Goal: Task Accomplishment & Management: Complete application form

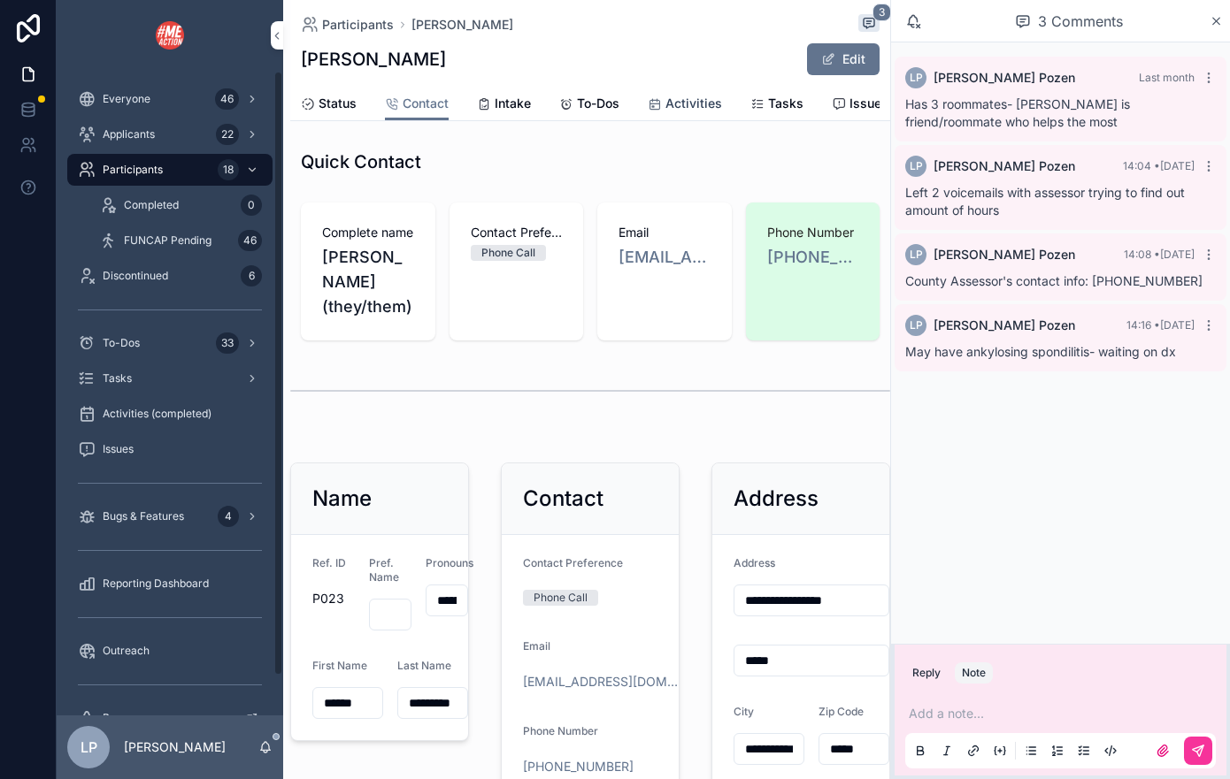
scroll to position [272, 0]
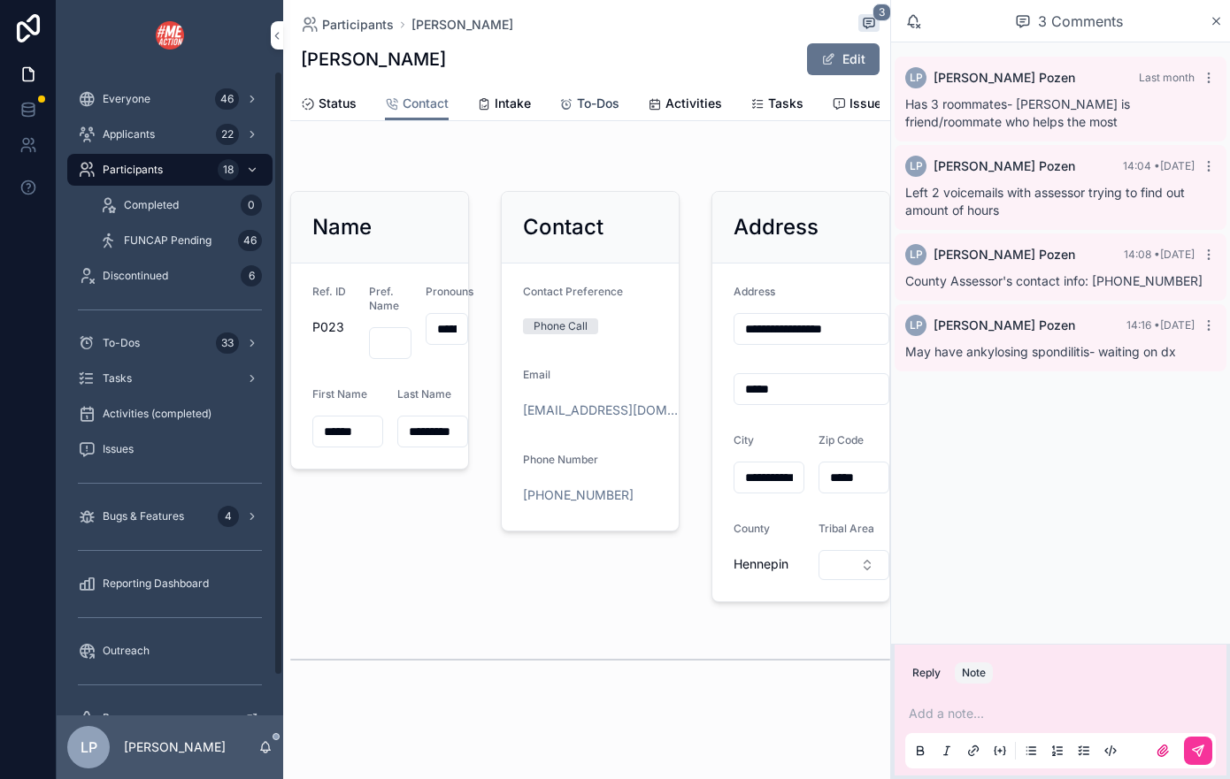
click at [611, 101] on span "To-Dos" at bounding box center [598, 104] width 42 height 18
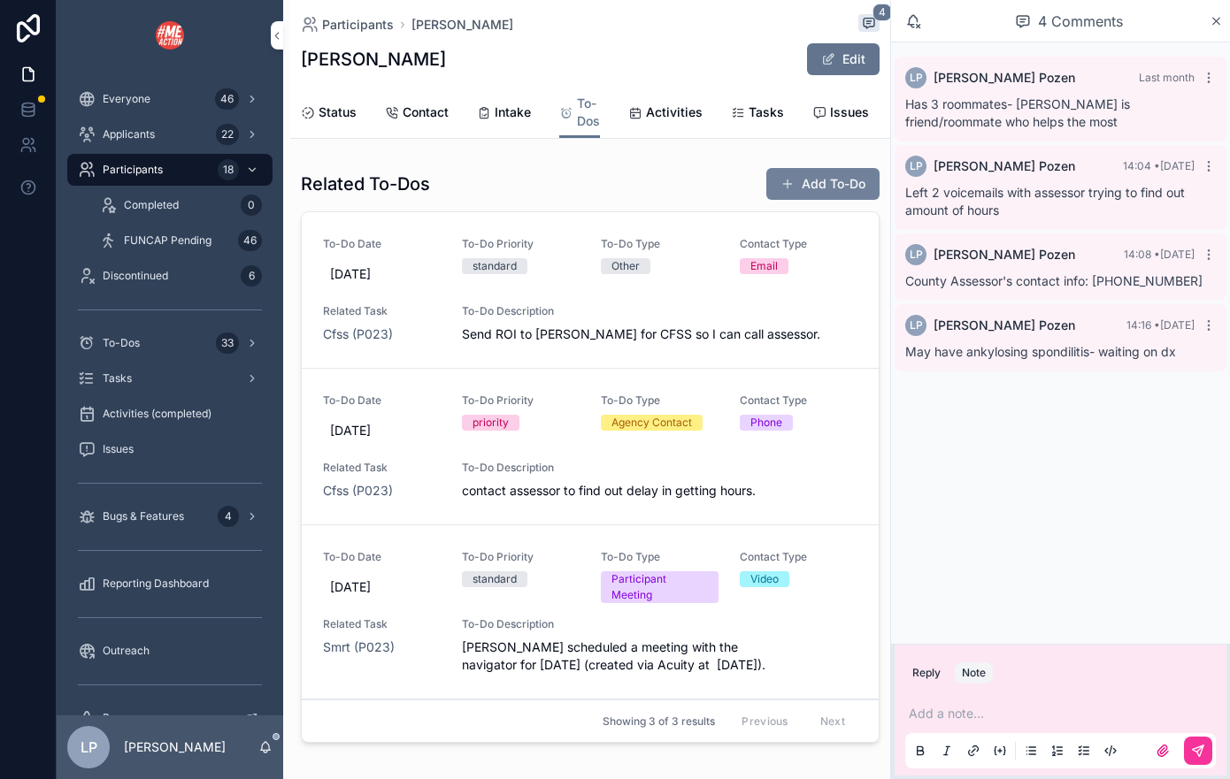
click at [842, 172] on button "Add To-Do" at bounding box center [822, 184] width 113 height 32
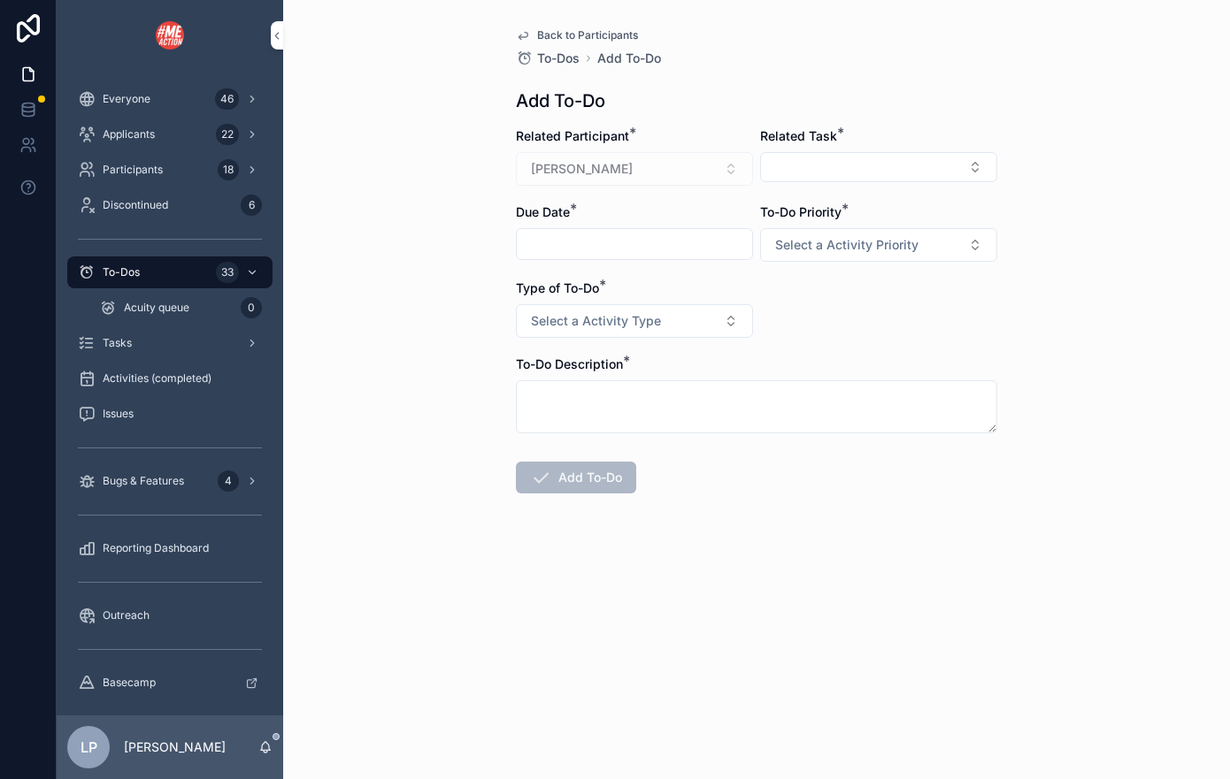
click at [710, 375] on div "To-Do Description *" at bounding box center [756, 395] width 481 height 78
click at [710, 411] on textarea "scrollable content" at bounding box center [756, 406] width 481 height 53
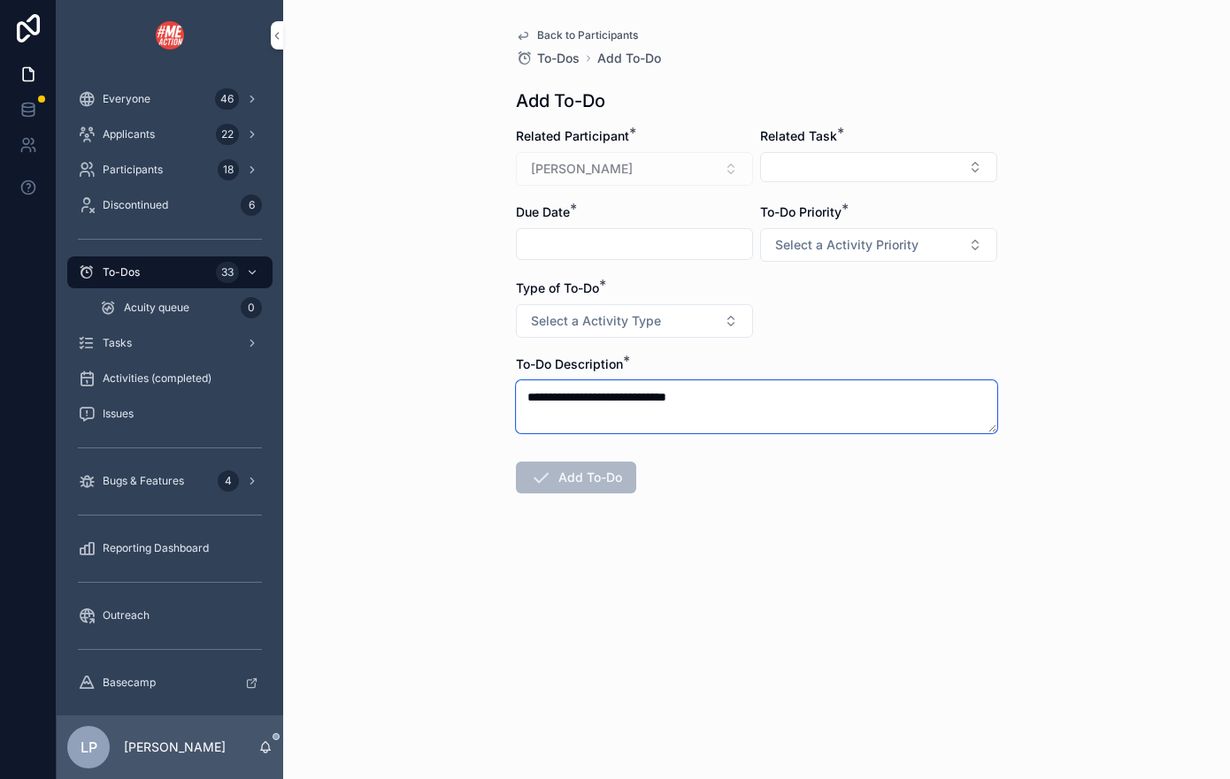
type textarea "**********"
click at [636, 303] on div "Type of To-Do * Select a Activity Type" at bounding box center [634, 309] width 237 height 58
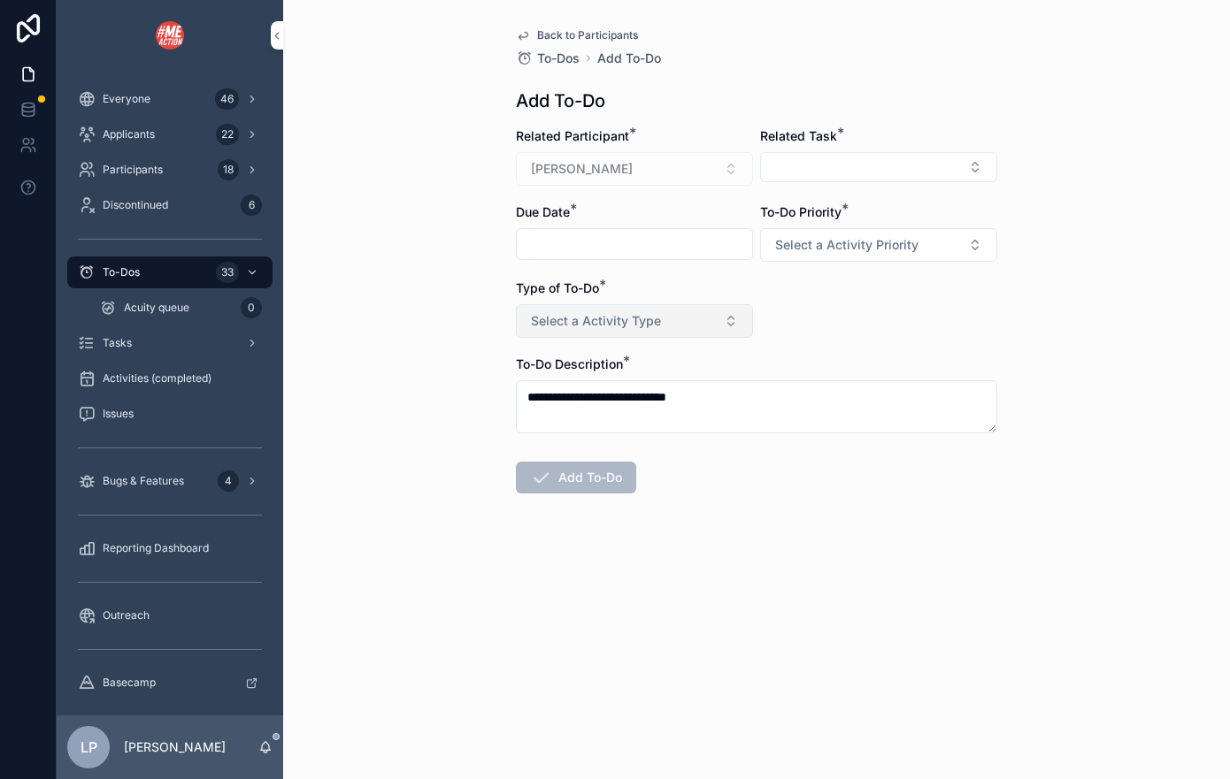
click at [636, 310] on button "Select a Activity Type" at bounding box center [634, 321] width 237 height 34
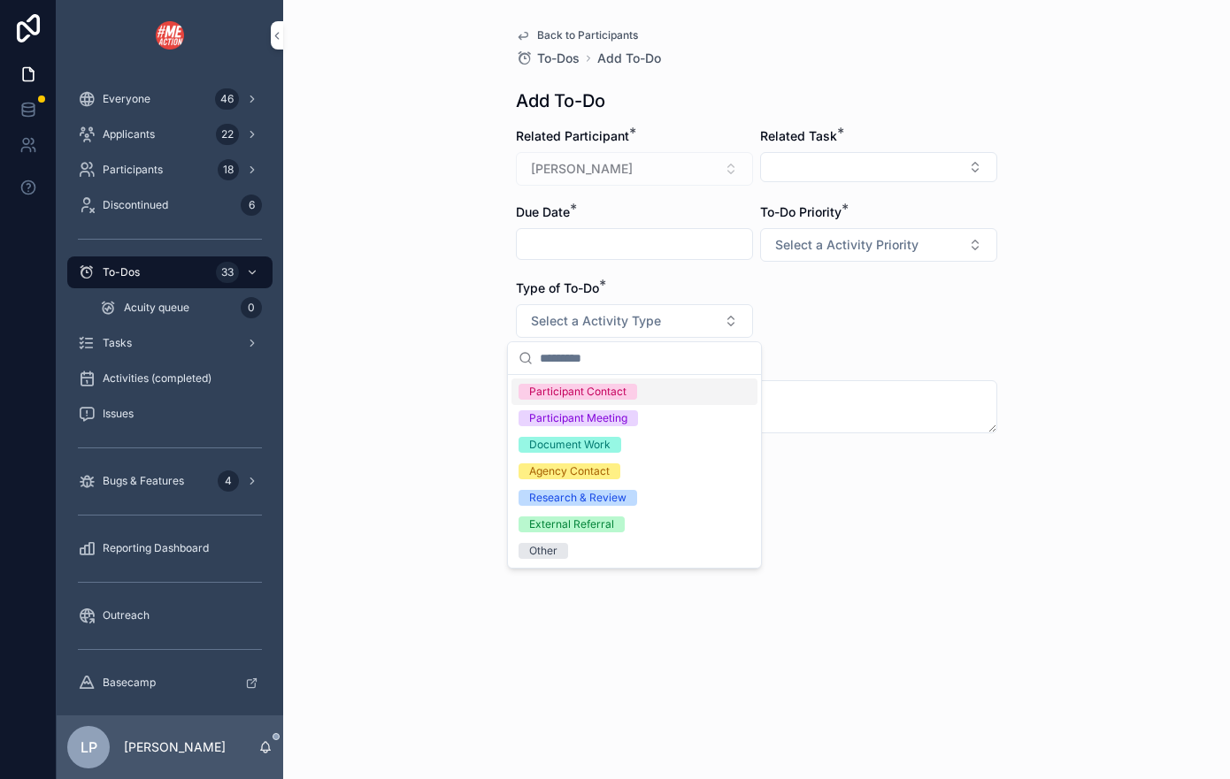
click at [626, 386] on span "Participant Contact" at bounding box center [577, 392] width 119 height 16
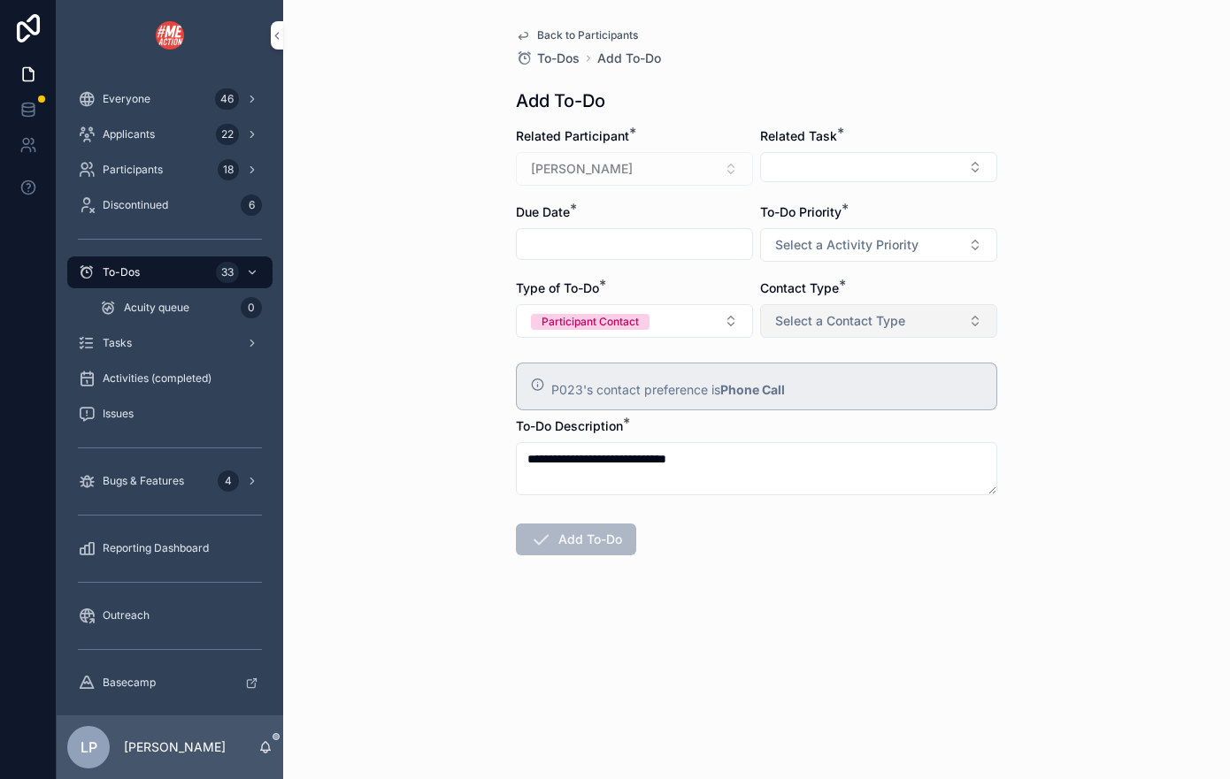
click at [850, 321] on span "Select a Contact Type" at bounding box center [840, 321] width 130 height 18
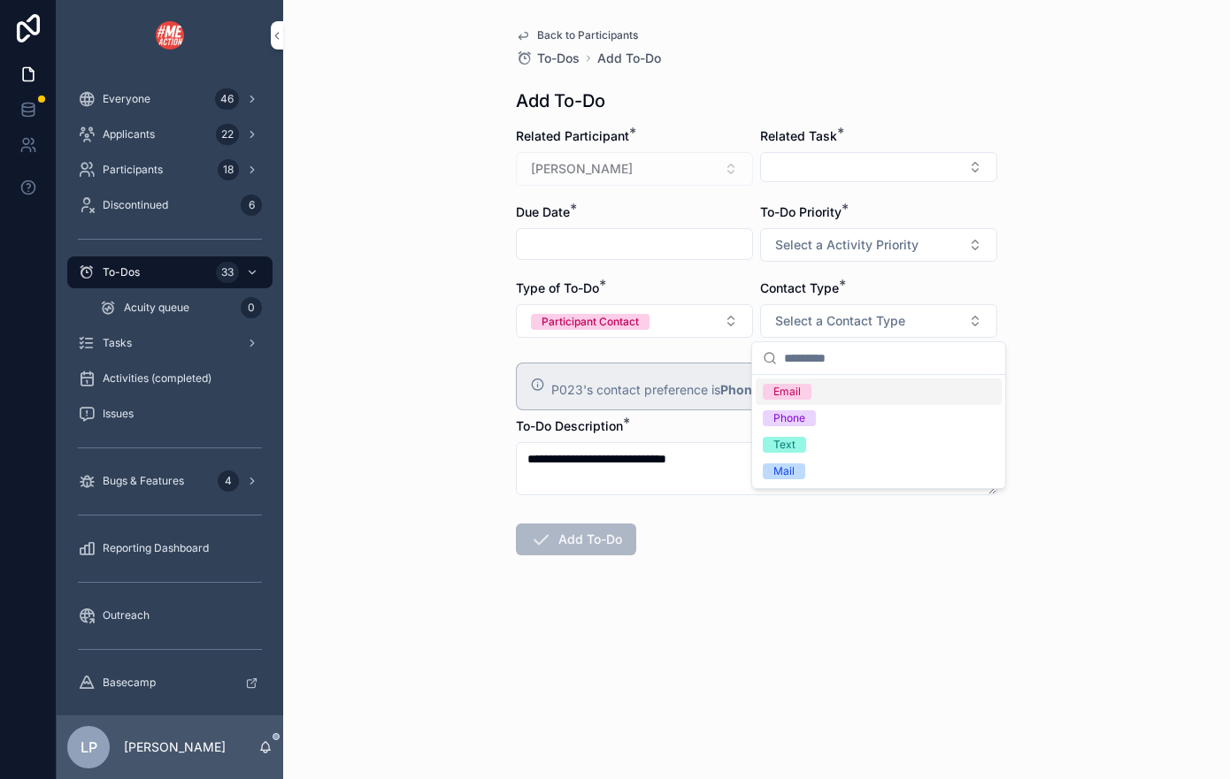
click at [845, 388] on div "Email" at bounding box center [878, 392] width 246 height 27
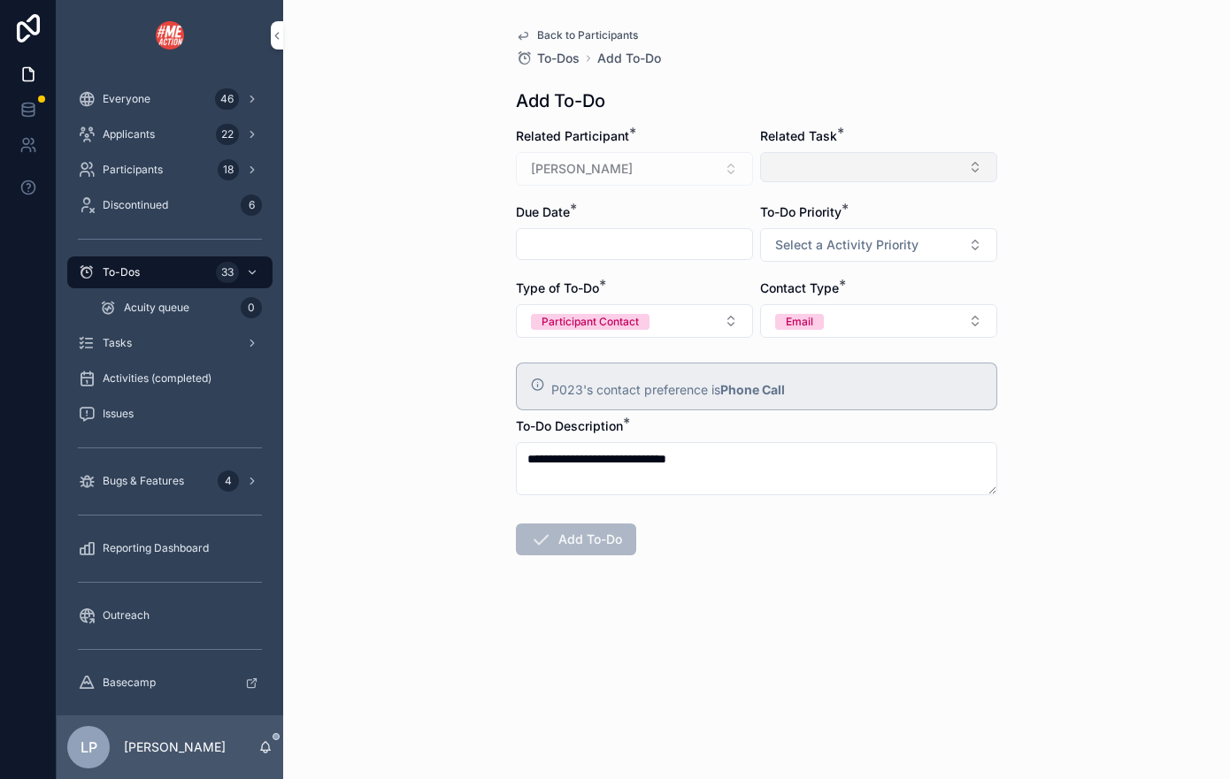
click at [824, 163] on button "Select Button" at bounding box center [878, 167] width 237 height 30
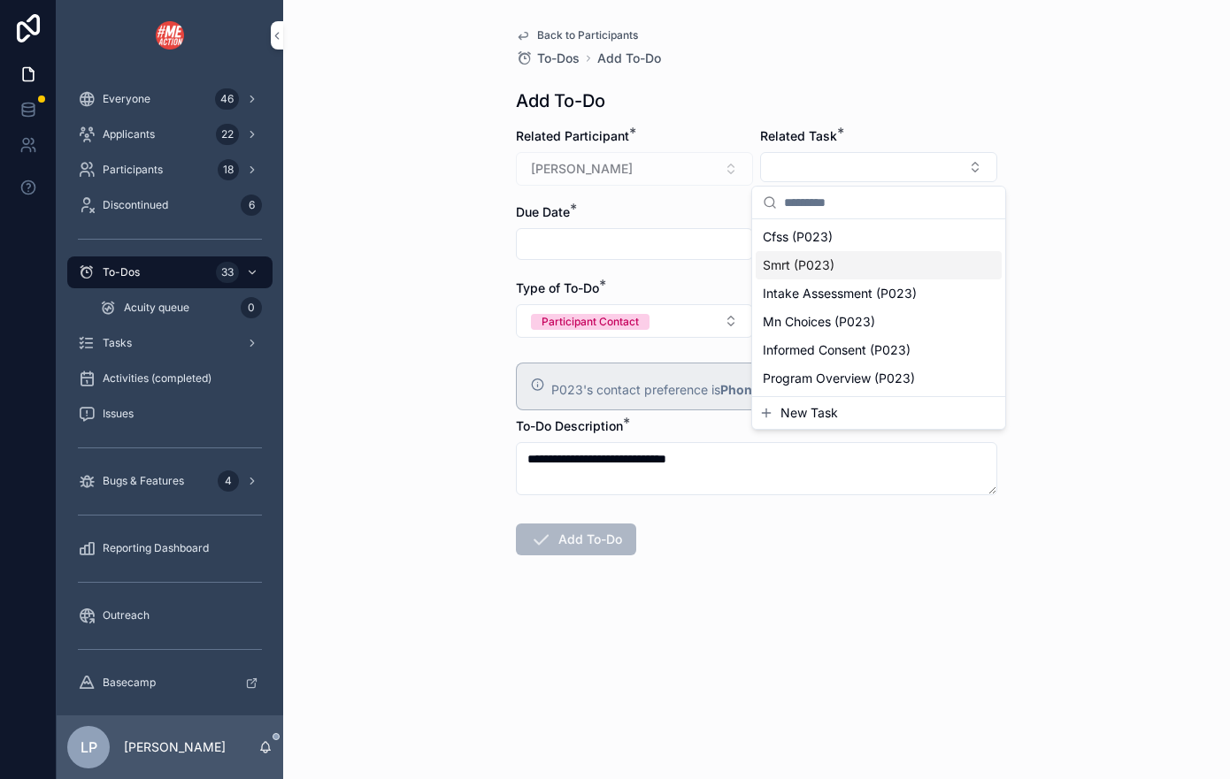
click at [816, 262] on span "Smrt (P023)" at bounding box center [798, 266] width 72 height 18
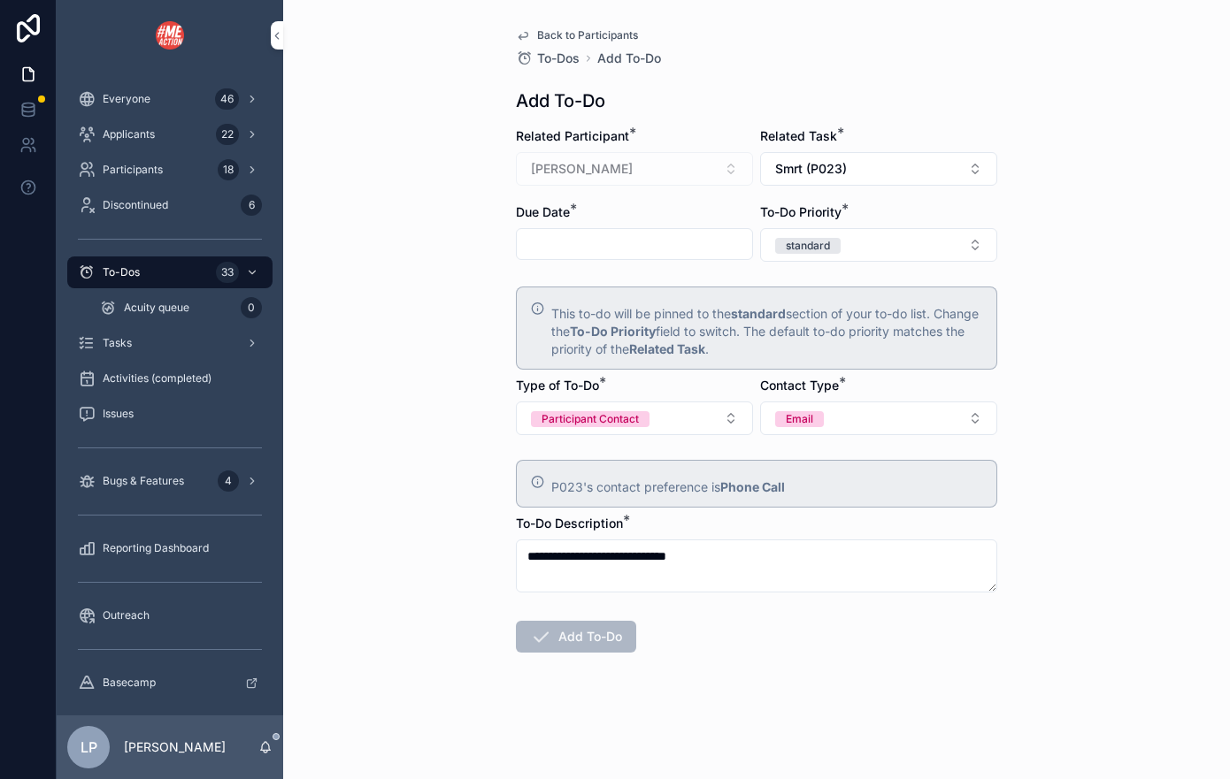
click at [683, 234] on input "scrollable content" at bounding box center [634, 244] width 235 height 25
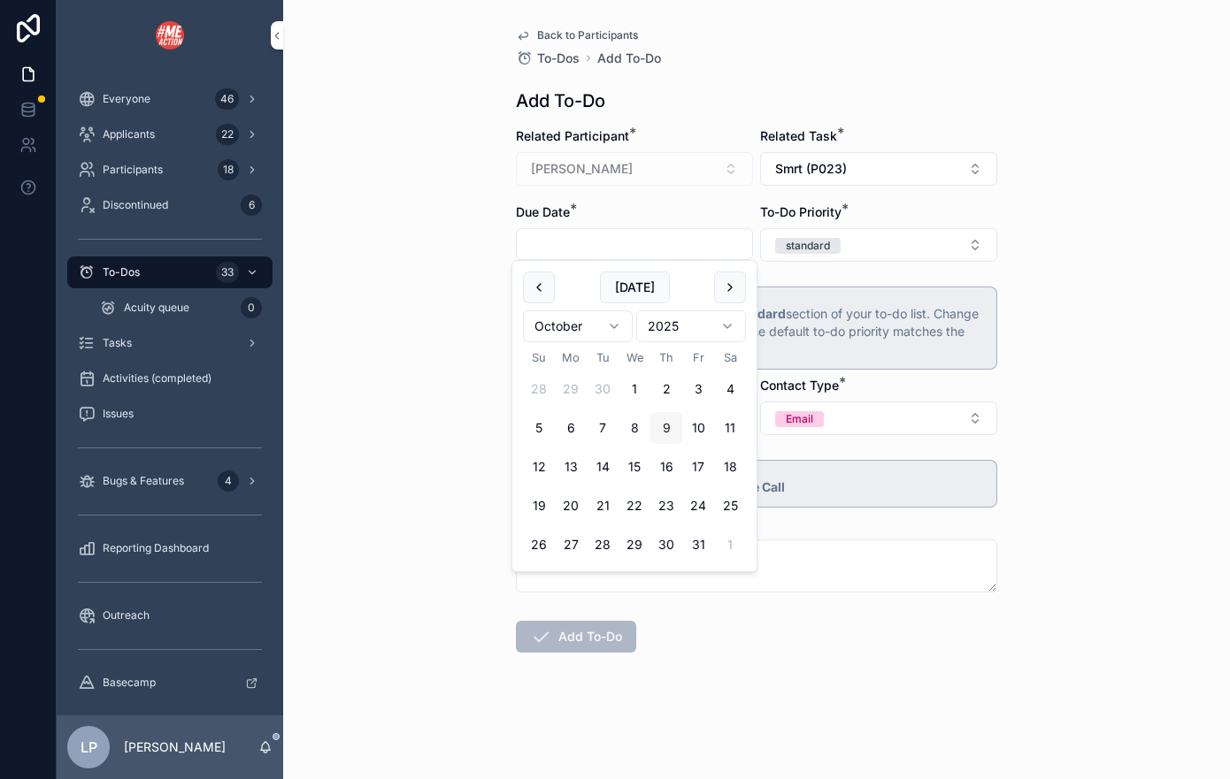
click at [673, 424] on button "9" at bounding box center [666, 428] width 32 height 32
type input "*********"
click at [1011, 328] on div "**********" at bounding box center [756, 389] width 946 height 779
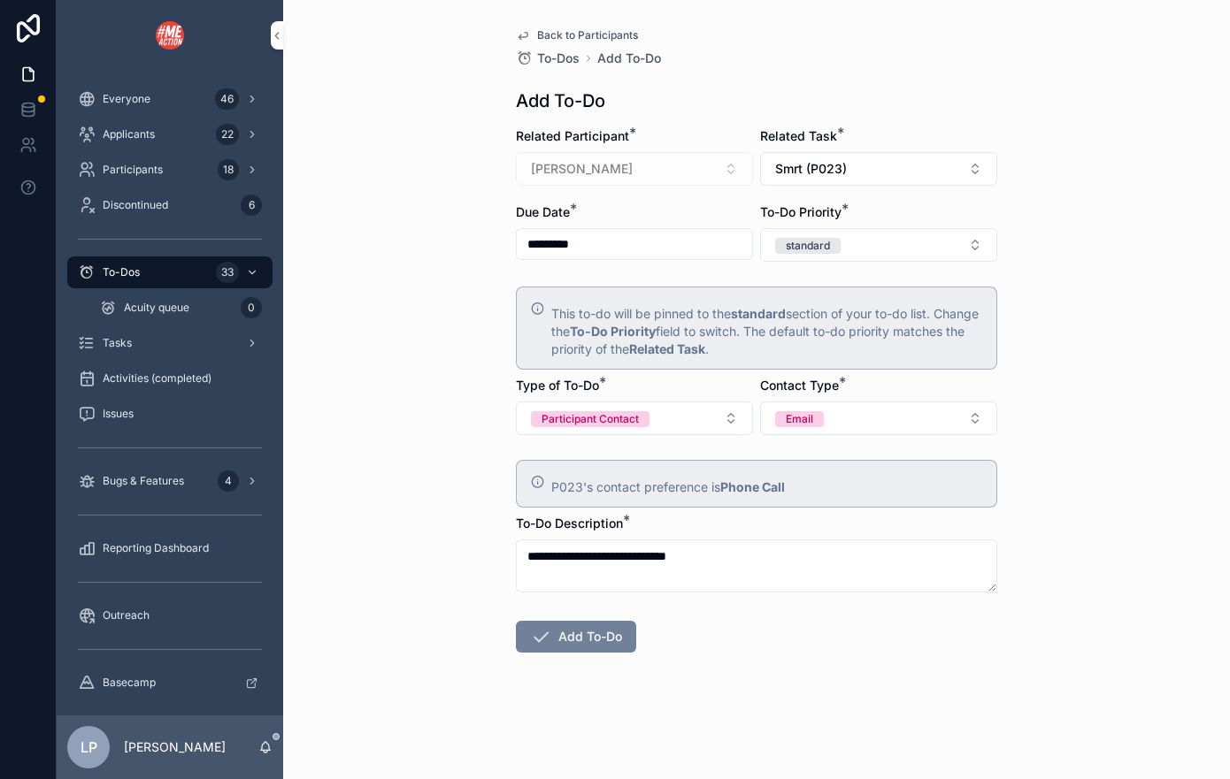
click at [565, 647] on button "Add To-Do" at bounding box center [576, 637] width 120 height 32
